Goal: Check status: Check status

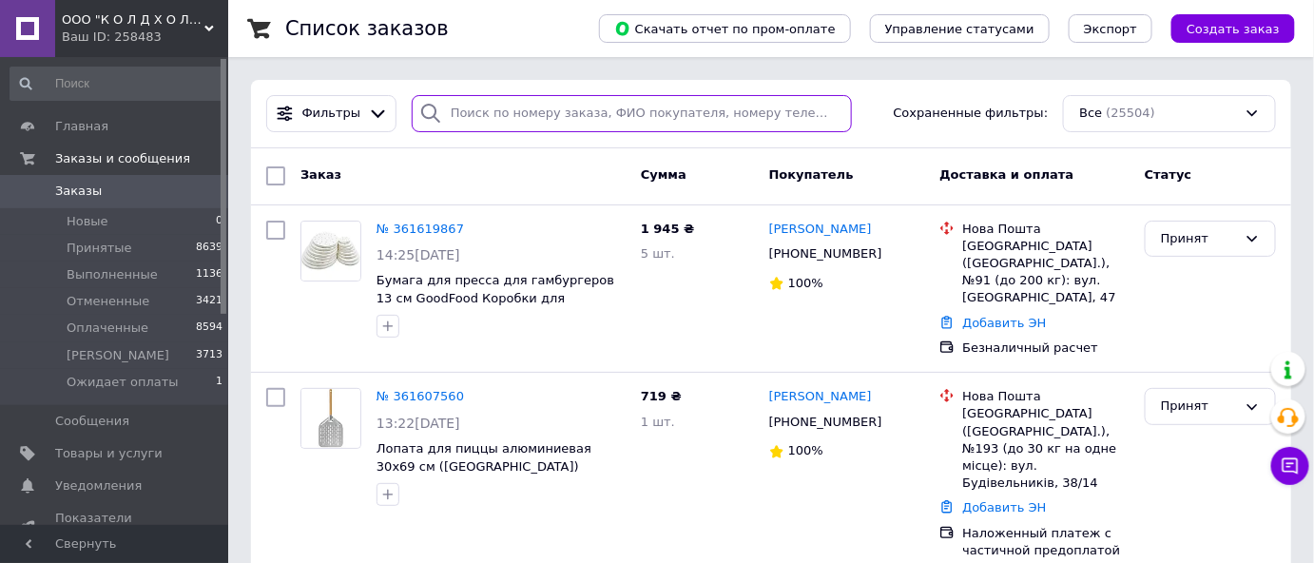
click at [472, 113] on input "search" at bounding box center [632, 113] width 440 height 37
paste input "19324785"
type input "19324785"
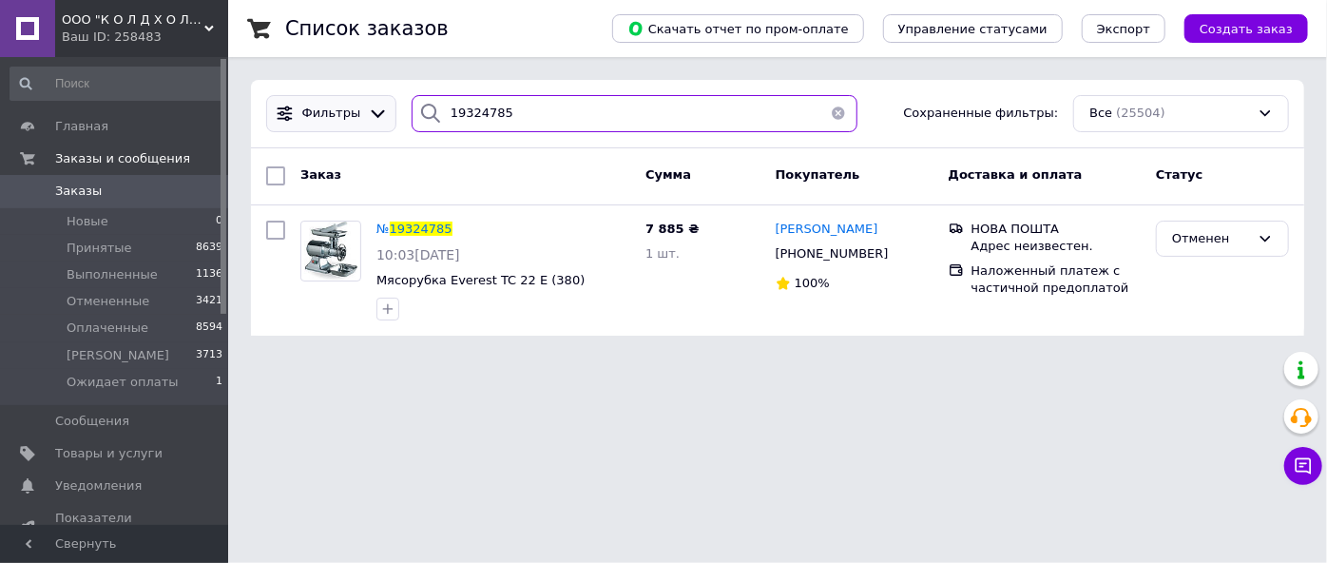
drag, startPoint x: 503, startPoint y: 106, endPoint x: 317, endPoint y: 130, distance: 188.0
click at [317, 130] on div "Фильтры 19324785 Сохраненные фильтры: Все (25504)" at bounding box center [778, 113] width 1038 height 37
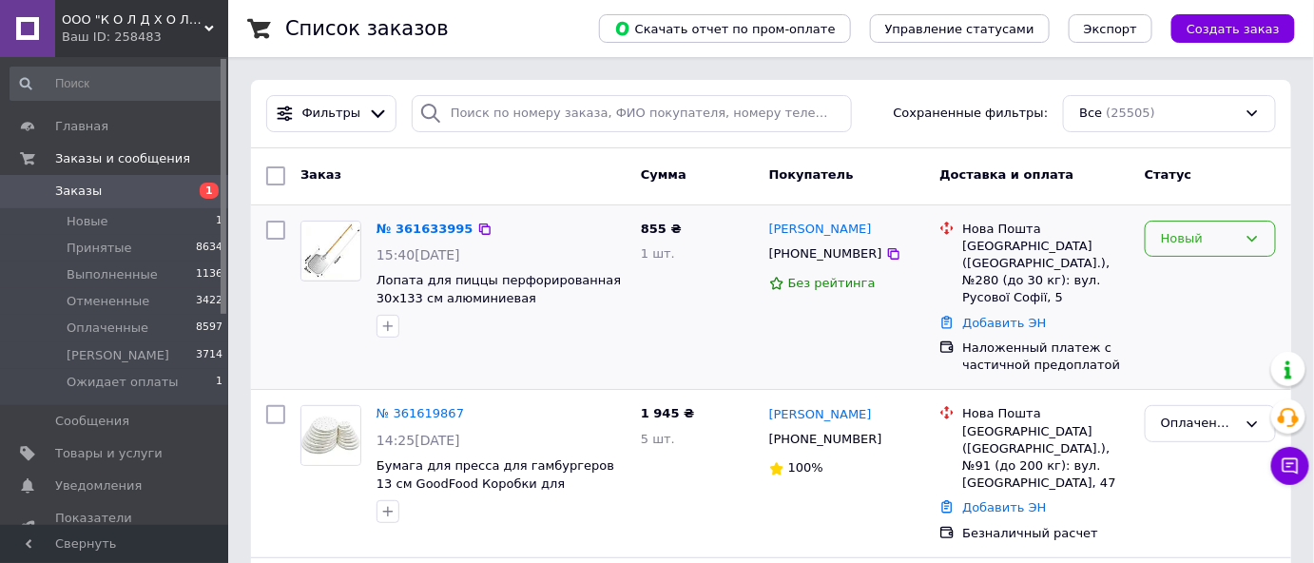
click at [1185, 244] on div "Новый" at bounding box center [1199, 239] width 76 height 20
click at [1184, 272] on li "Принят" at bounding box center [1210, 278] width 129 height 35
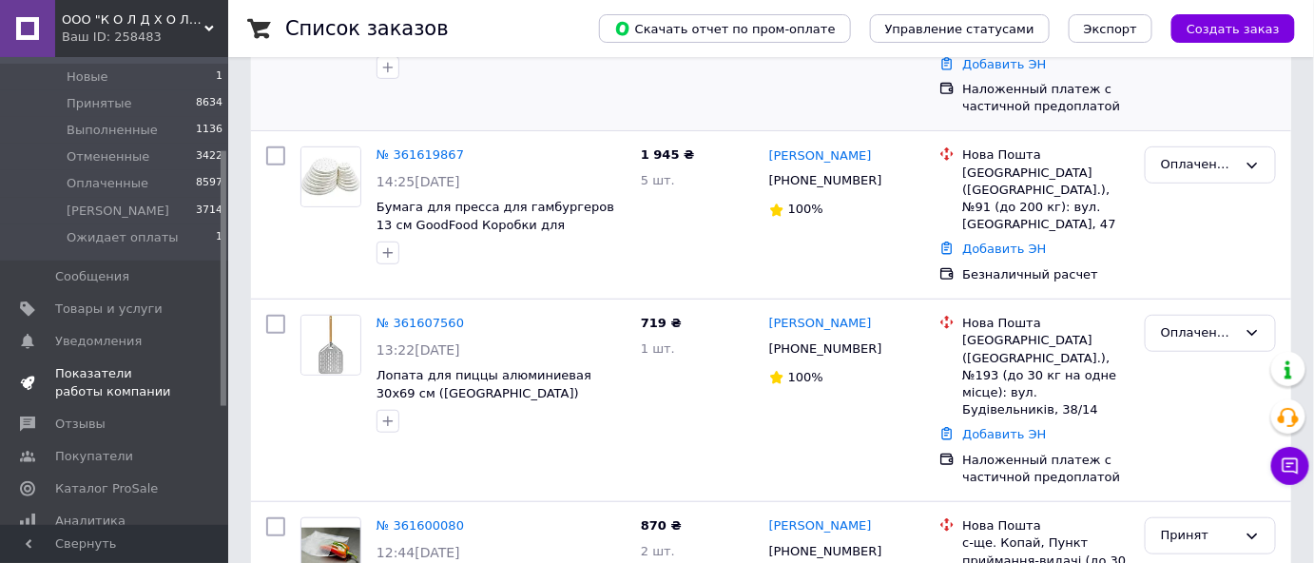
scroll to position [172, 0]
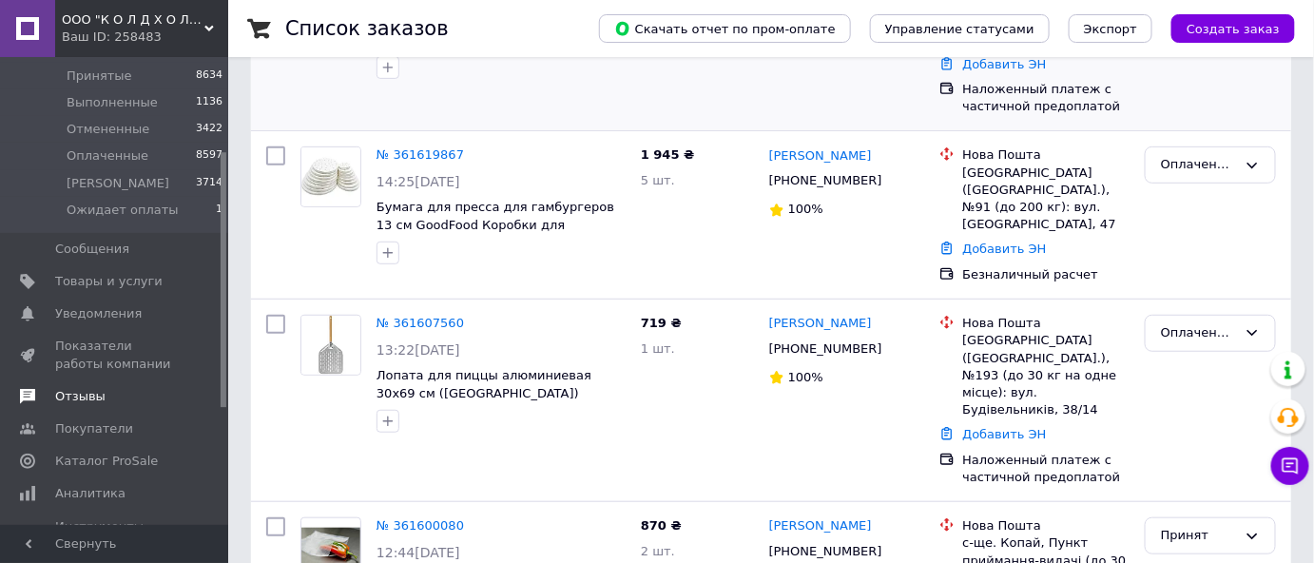
click at [81, 402] on span "Отзывы" at bounding box center [80, 396] width 50 height 17
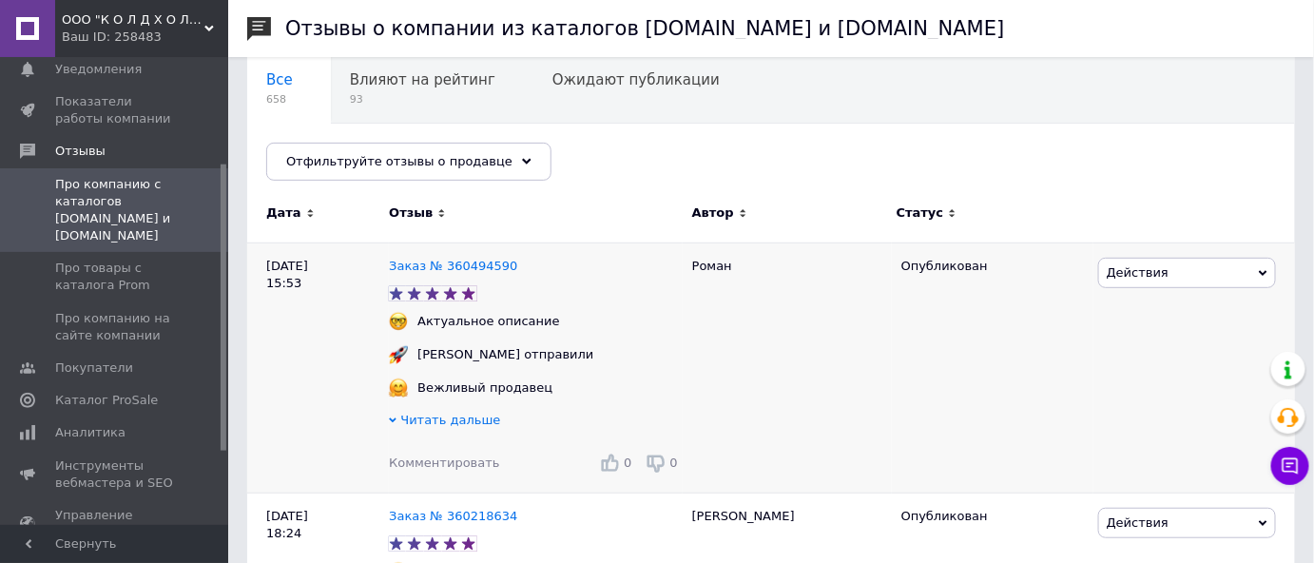
scroll to position [172, 0]
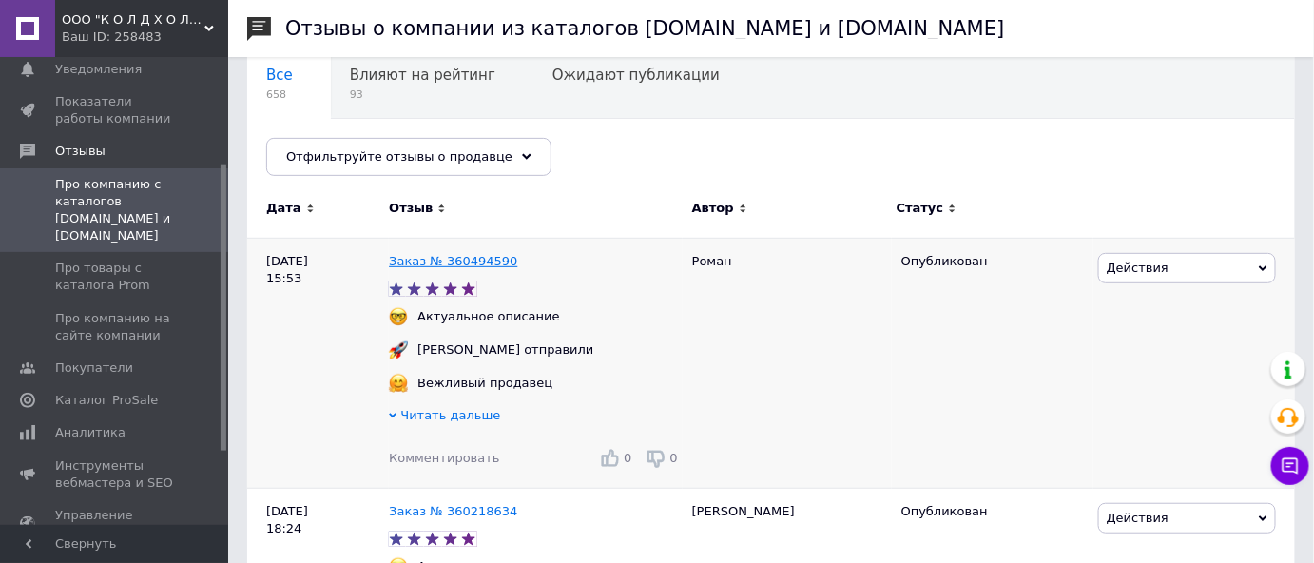
click at [444, 262] on link "Заказ № 360494590" at bounding box center [453, 261] width 128 height 14
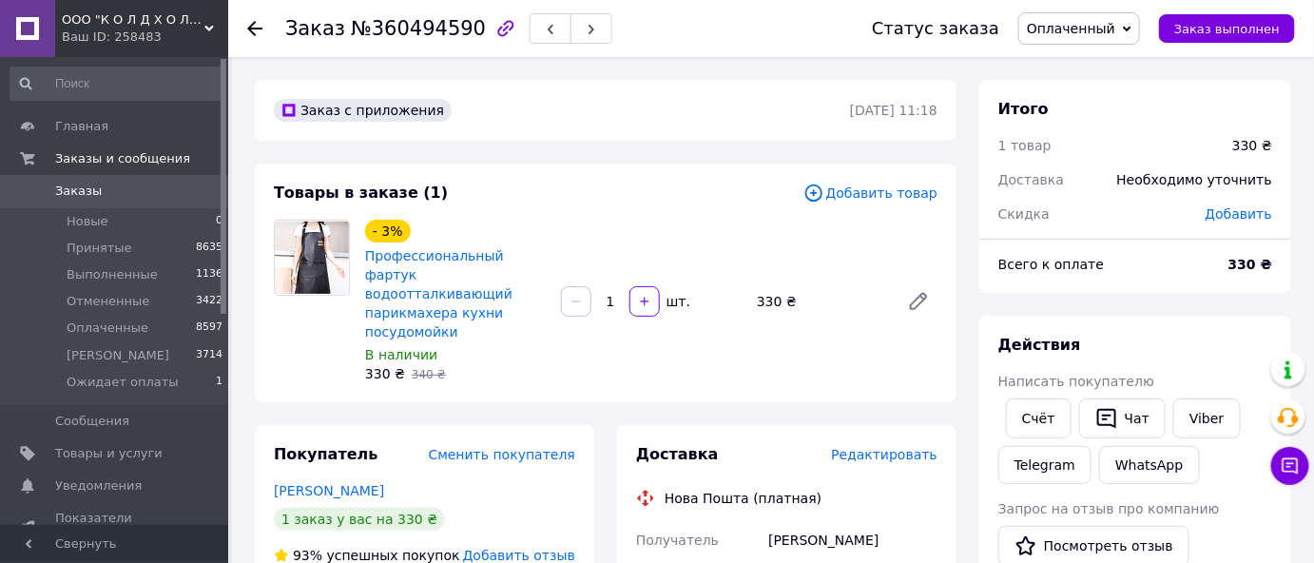
click at [259, 23] on icon at bounding box center [254, 28] width 15 height 15
